Goal: Find specific page/section: Find specific page/section

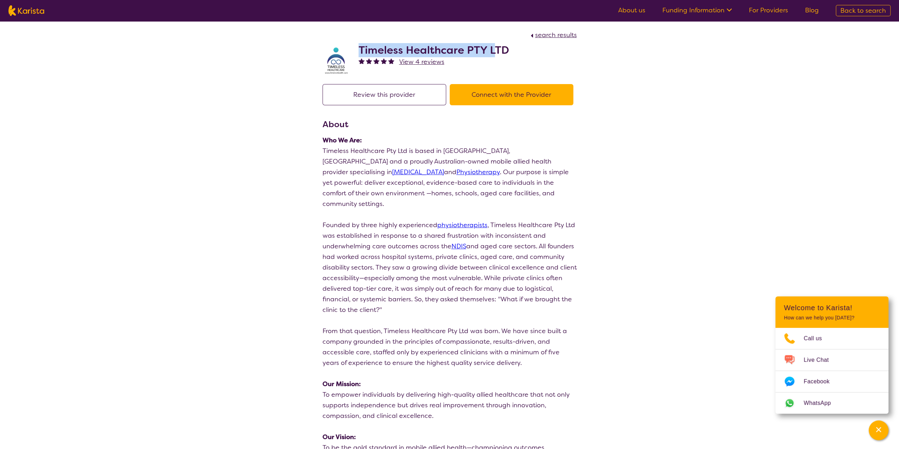
drag, startPoint x: 357, startPoint y: 48, endPoint x: 497, endPoint y: 57, distance: 140.1
click at [496, 55] on div "Timeless Healthcare PTY LTD View 4 reviews" at bounding box center [449, 57] width 254 height 35
click at [492, 47] on h2 "Timeless Healthcare PTY LTD" at bounding box center [433, 50] width 150 height 13
click at [511, 50] on div "Timeless Healthcare PTY LTD View 4 reviews" at bounding box center [449, 57] width 254 height 35
drag, startPoint x: 507, startPoint y: 49, endPoint x: 363, endPoint y: 50, distance: 144.1
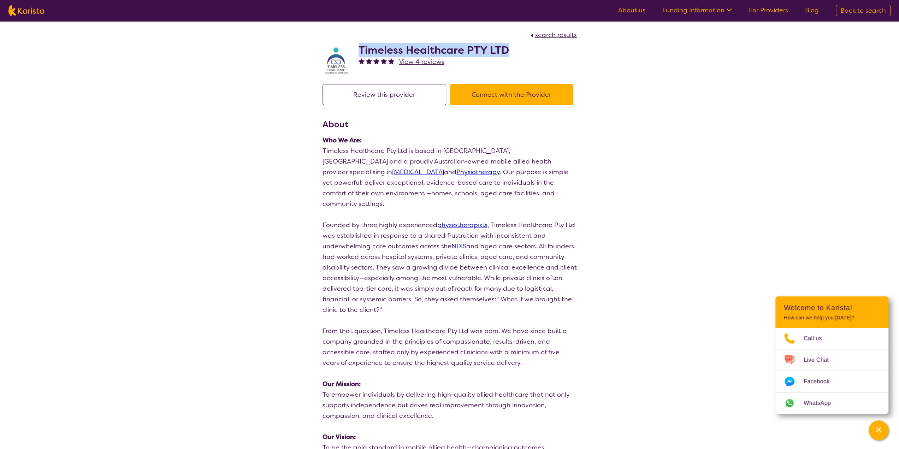
click at [361, 52] on div "Timeless Healthcare PTY LTD View 4 reviews" at bounding box center [449, 57] width 254 height 35
copy h2 "Timeless Healthcare PTY LTD"
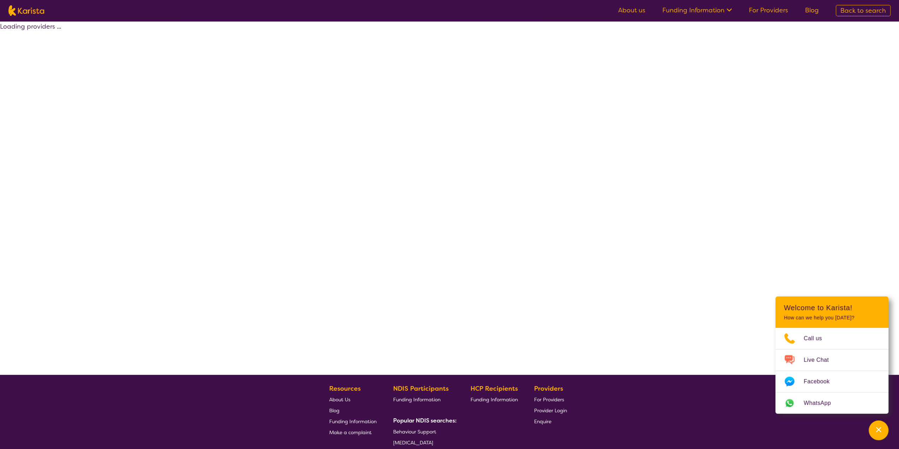
select select "by_score"
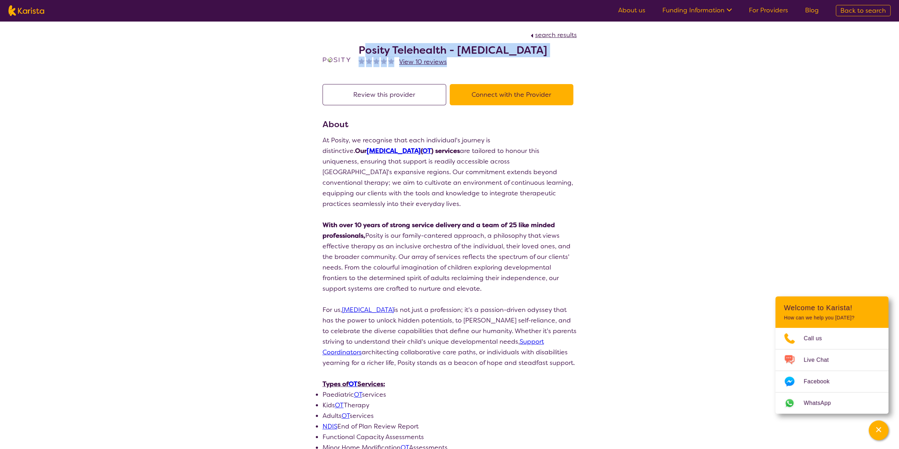
drag, startPoint x: 365, startPoint y: 48, endPoint x: 494, endPoint y: 49, distance: 129.3
click at [547, 59] on div "Posity Telehealth - [MEDICAL_DATA] View 10 reviews" at bounding box center [452, 60] width 189 height 32
copy div "osity Telehealth - [MEDICAL_DATA] View 10 reviews"
